Goal: Information Seeking & Learning: Learn about a topic

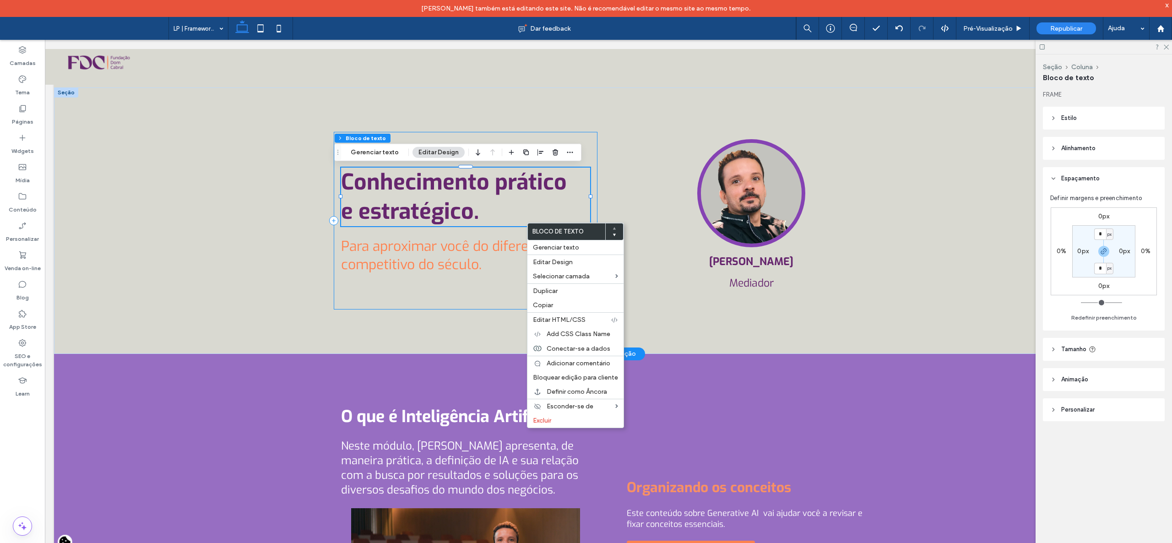
click at [521, 235] on div "Conhecimento prático e estratégico. Para aproximar você do diferencial competit…" at bounding box center [466, 221] width 264 height 178
